Goal: Task Accomplishment & Management: Use online tool/utility

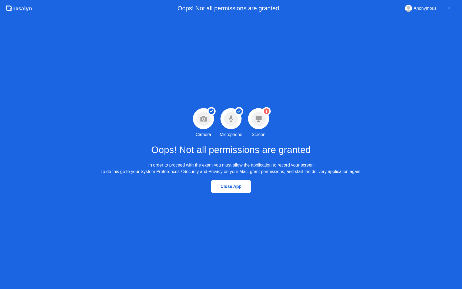
click at [262, 113] on circle at bounding box center [259, 119] width 14 height 14
click at [266, 112] on circle at bounding box center [267, 111] width 6 height 6
click at [265, 112] on circle at bounding box center [267, 111] width 6 height 6
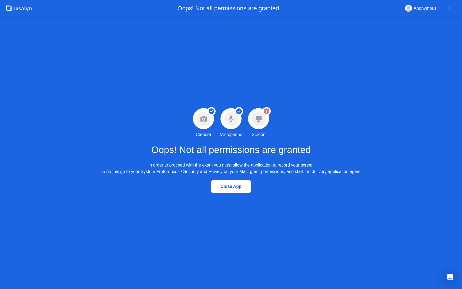
click at [267, 110] on icon at bounding box center [266, 111] width 1 height 3
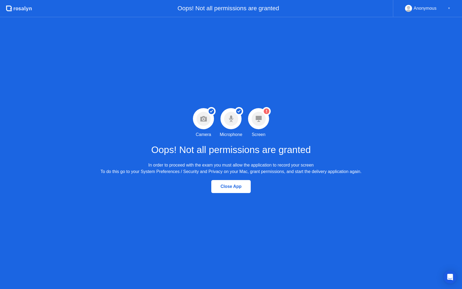
click at [267, 110] on icon at bounding box center [266, 111] width 1 height 3
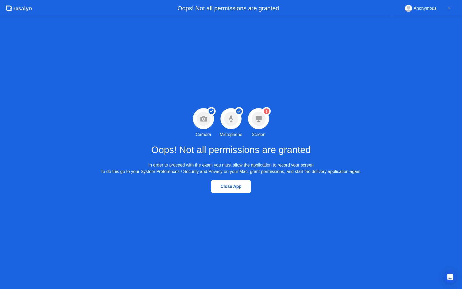
drag, startPoint x: 252, startPoint y: 120, endPoint x: 145, endPoint y: 157, distance: 112.5
click at [145, 159] on div "Success Camera permission granted Camera Success Microphone permission granted …" at bounding box center [231, 153] width 462 height 272
drag, startPoint x: 145, startPoint y: 157, endPoint x: 180, endPoint y: 176, distance: 39.2
click at [182, 176] on div "Success Camera permission granted Camera Success Microphone permission granted …" at bounding box center [231, 153] width 462 height 272
drag, startPoint x: 201, startPoint y: 216, endPoint x: 163, endPoint y: 172, distance: 58.1
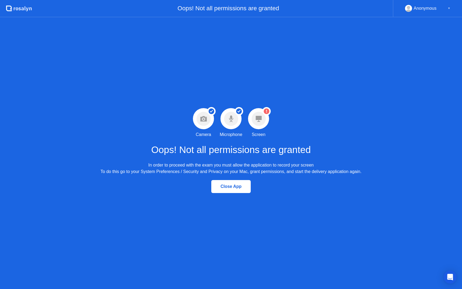
click at [165, 173] on div "Success Camera permission granted Camera Success Microphone permission granted …" at bounding box center [231, 153] width 462 height 272
drag, startPoint x: 163, startPoint y: 172, endPoint x: 178, endPoint y: 176, distance: 15.7
click at [178, 176] on div "Success Camera permission granted Camera Success Microphone permission granted …" at bounding box center [231, 153] width 462 height 272
click at [178, 176] on div "Close App" at bounding box center [231, 186] width 462 height 23
click at [263, 118] on circle at bounding box center [259, 119] width 14 height 14
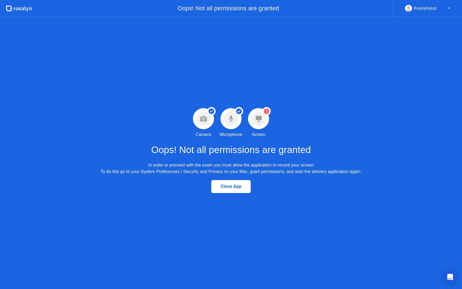
click at [263, 118] on circle at bounding box center [259, 119] width 14 height 14
